Goal: Task Accomplishment & Management: Use online tool/utility

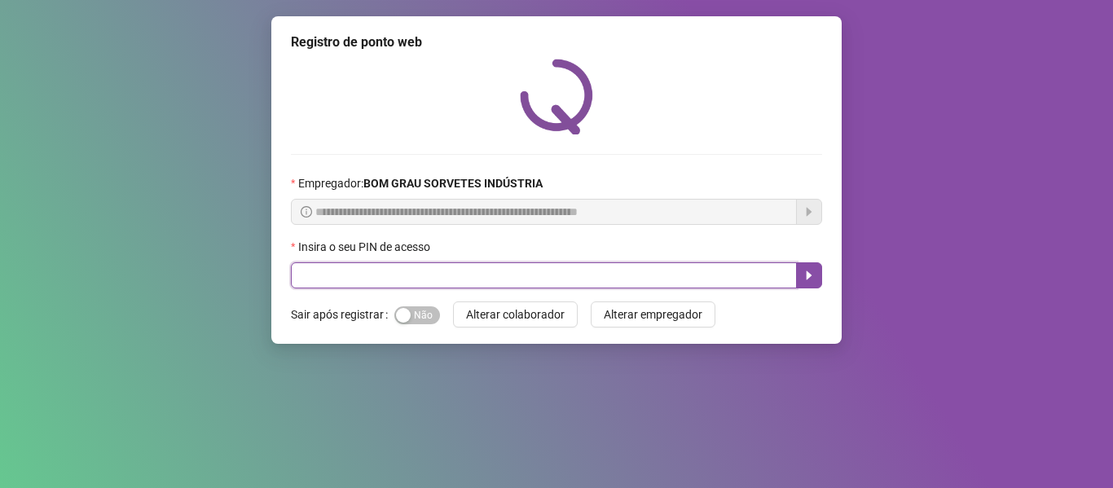
click at [314, 267] on input "text" at bounding box center [544, 275] width 506 height 26
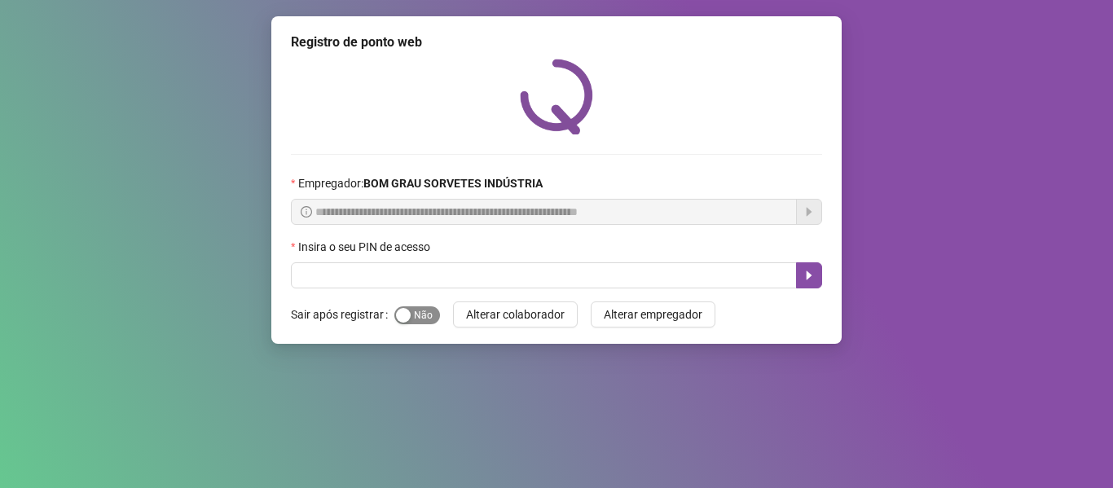
click at [425, 317] on span "Sim Não" at bounding box center [417, 315] width 46 height 18
click at [337, 262] on div "Insira o seu PIN de acesso" at bounding box center [556, 250] width 531 height 24
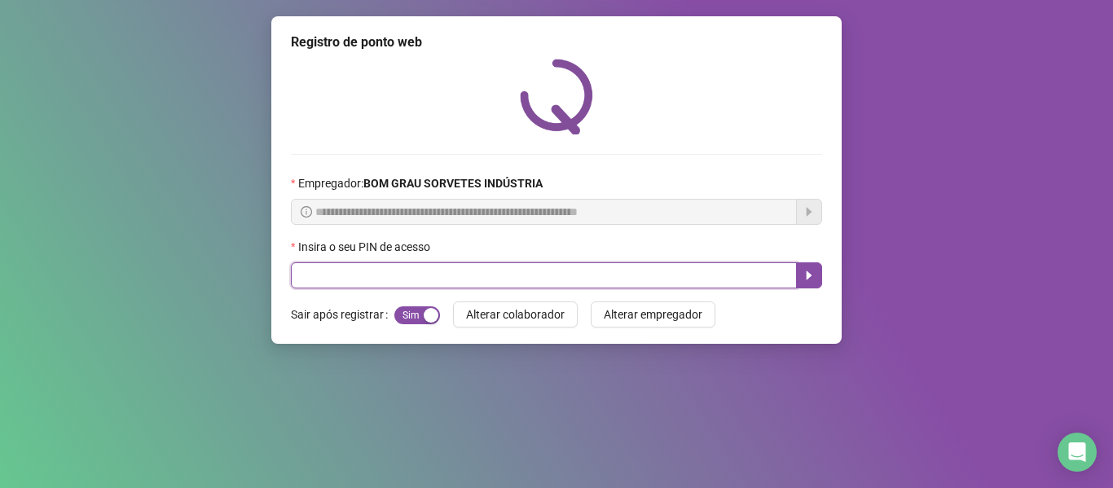
click at [340, 273] on input "text" at bounding box center [544, 275] width 506 height 26
type input "*****"
click at [812, 270] on icon "caret-right" at bounding box center [809, 275] width 13 height 13
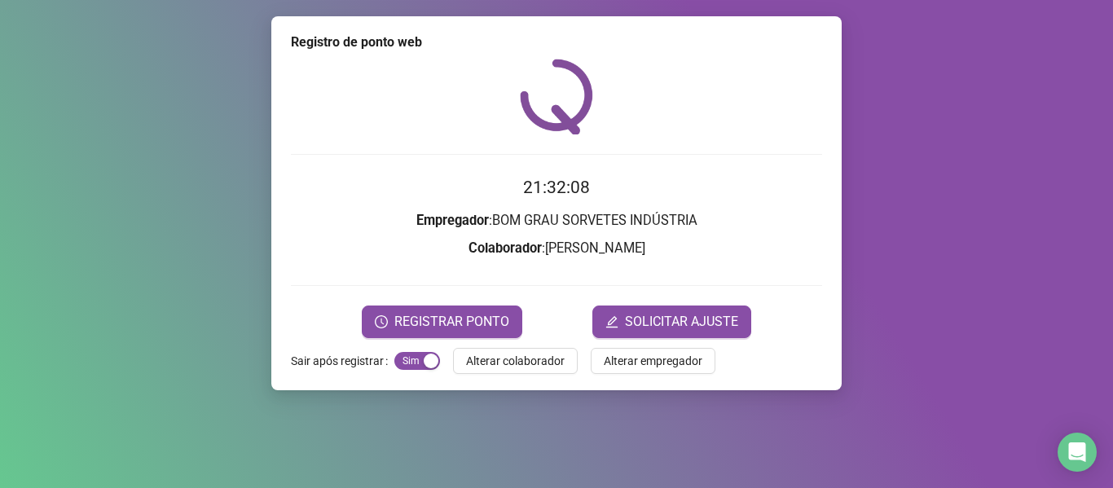
click at [472, 302] on form "21:32:08 Empregador : BOM GRAU SORVETES INDÚSTRIA Colaborador : [PERSON_NAME] R…" at bounding box center [556, 255] width 531 height 163
click at [467, 328] on span "REGISTRAR PONTO" at bounding box center [451, 322] width 115 height 20
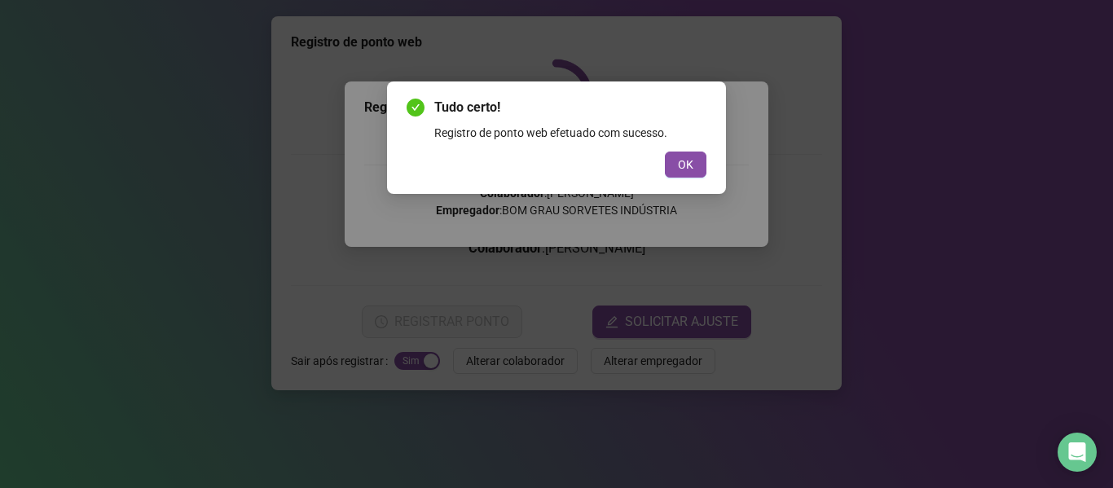
click at [708, 169] on div "Tudo certo! Registro de ponto web efetuado com sucesso. OK" at bounding box center [556, 137] width 339 height 112
click at [690, 163] on span "OK" at bounding box center [685, 165] width 15 height 18
